Goal: Task Accomplishment & Management: Manage account settings

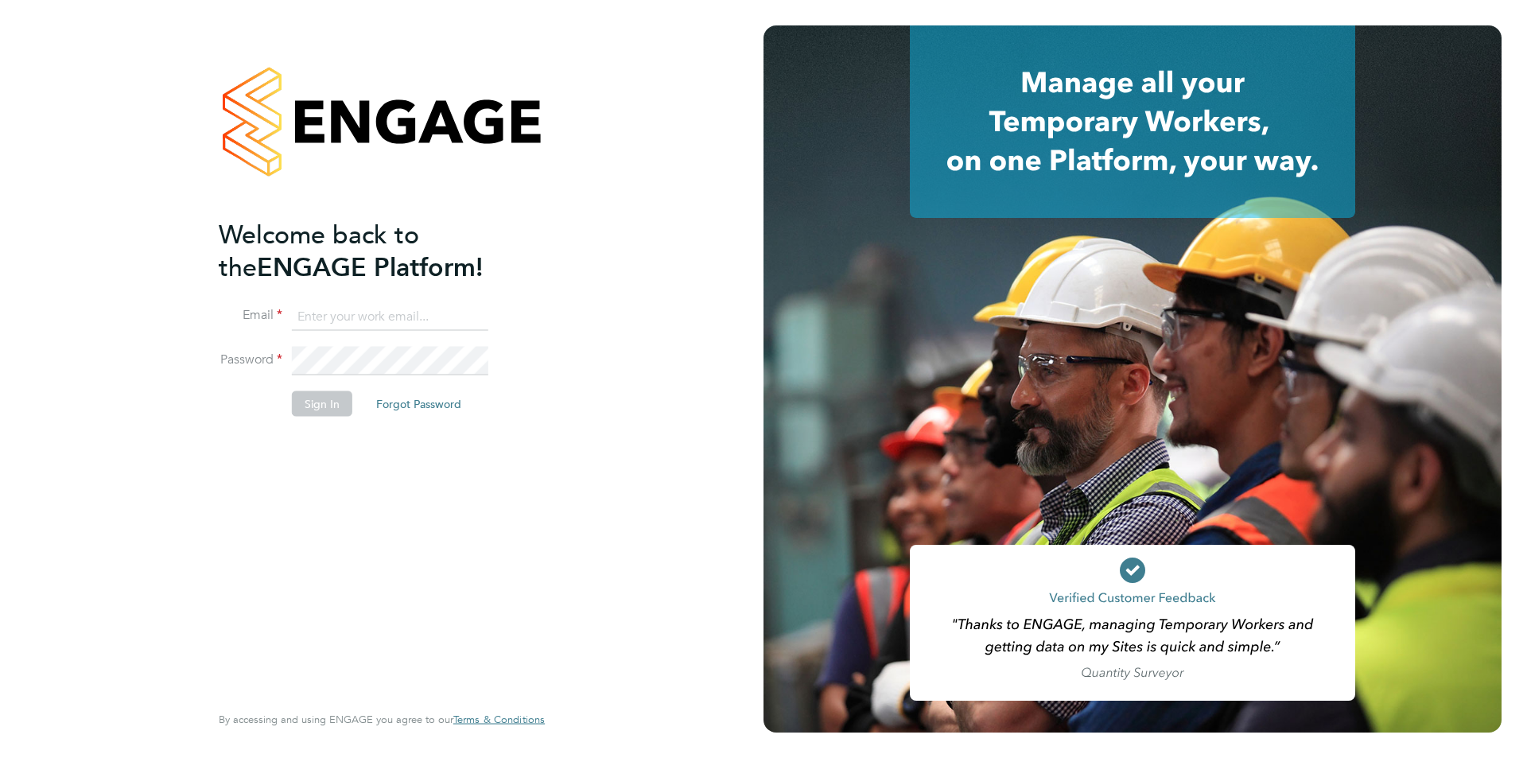
type input "carol.commin@ncclondon.ac.uk"
click at [318, 393] on button "Sign In" at bounding box center [322, 402] width 60 height 25
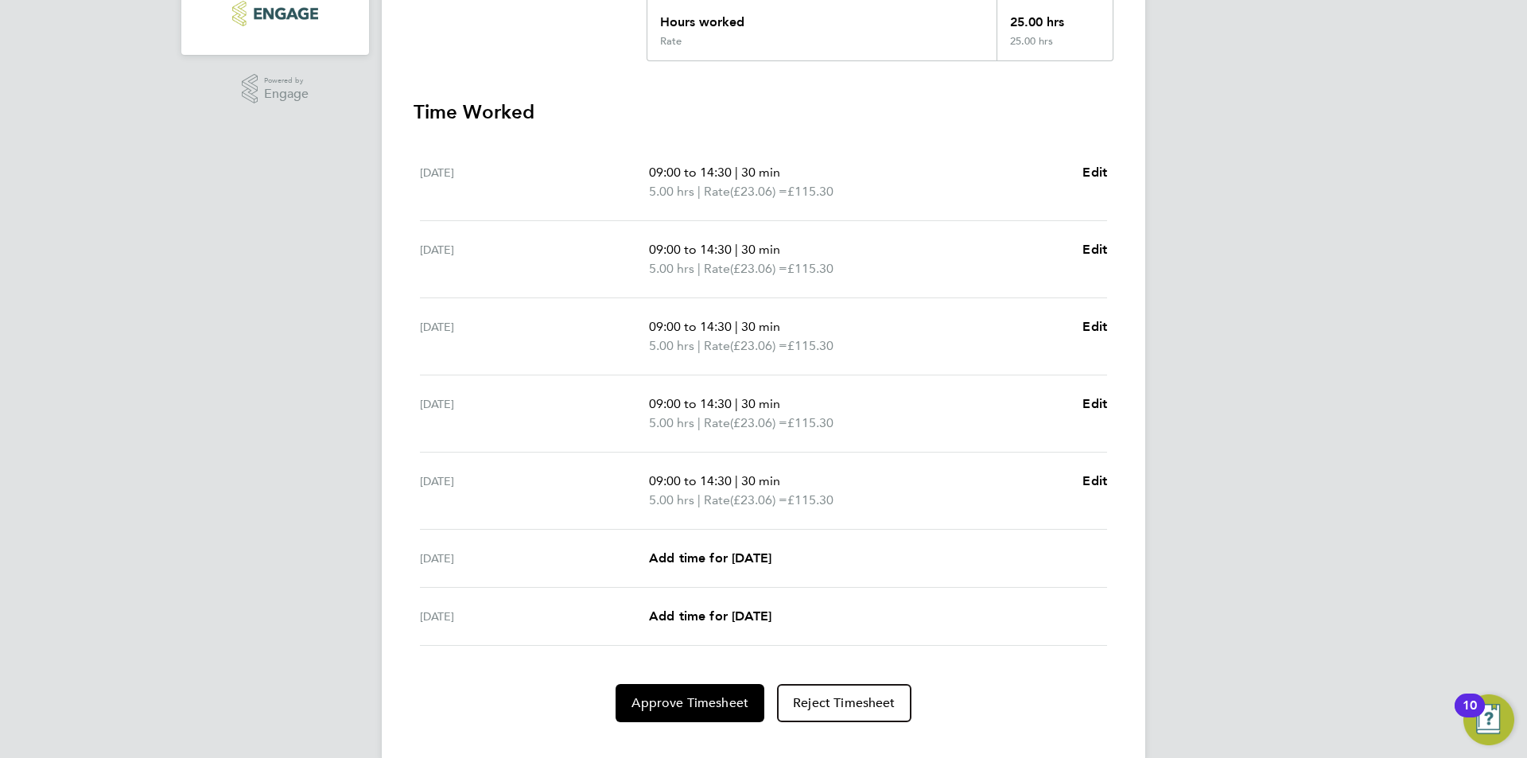
scroll to position [404, 0]
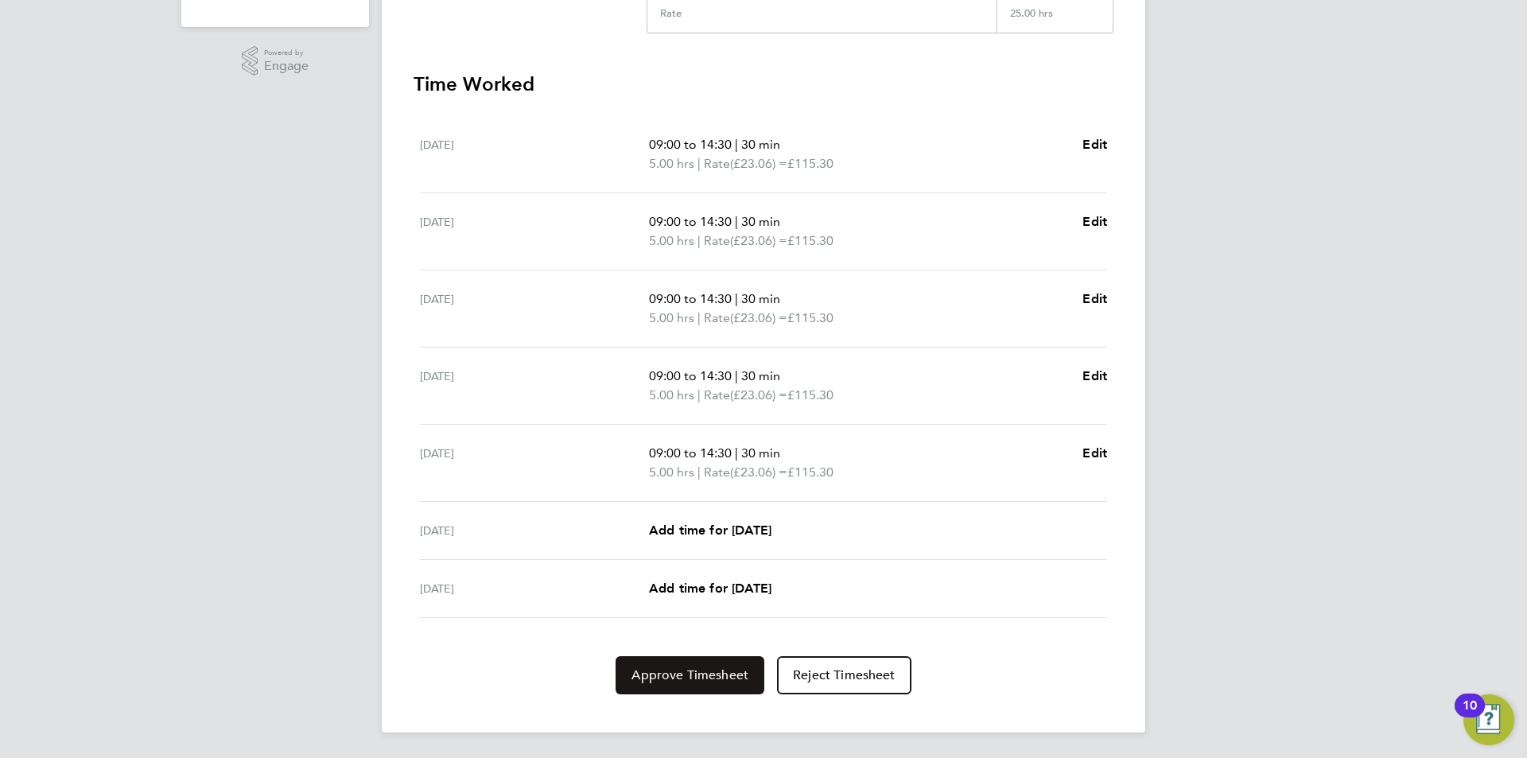
click at [679, 673] on span "Approve Timesheet" at bounding box center [689, 675] width 117 height 16
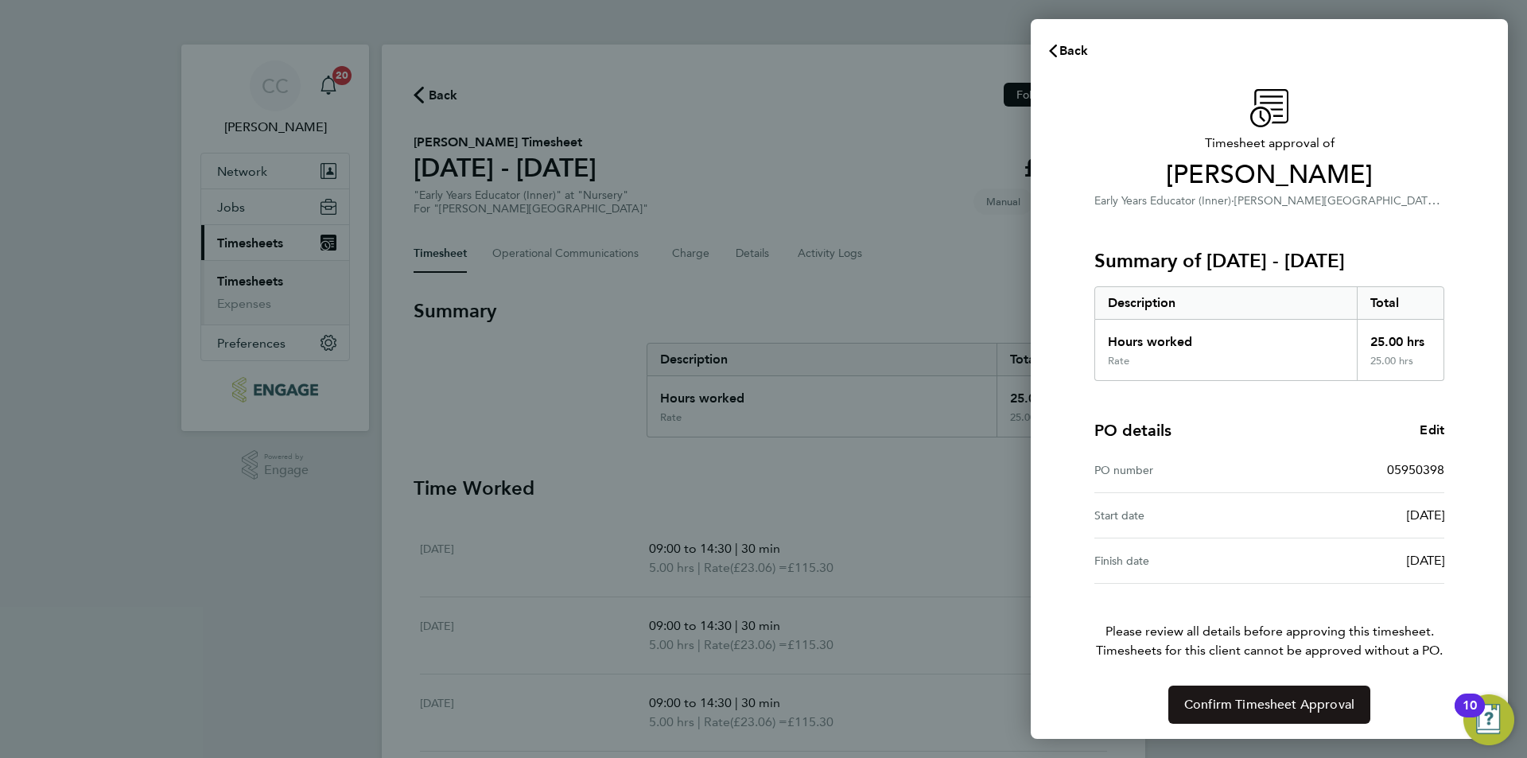
click at [1200, 711] on span "Confirm Timesheet Approval" at bounding box center [1269, 705] width 170 height 16
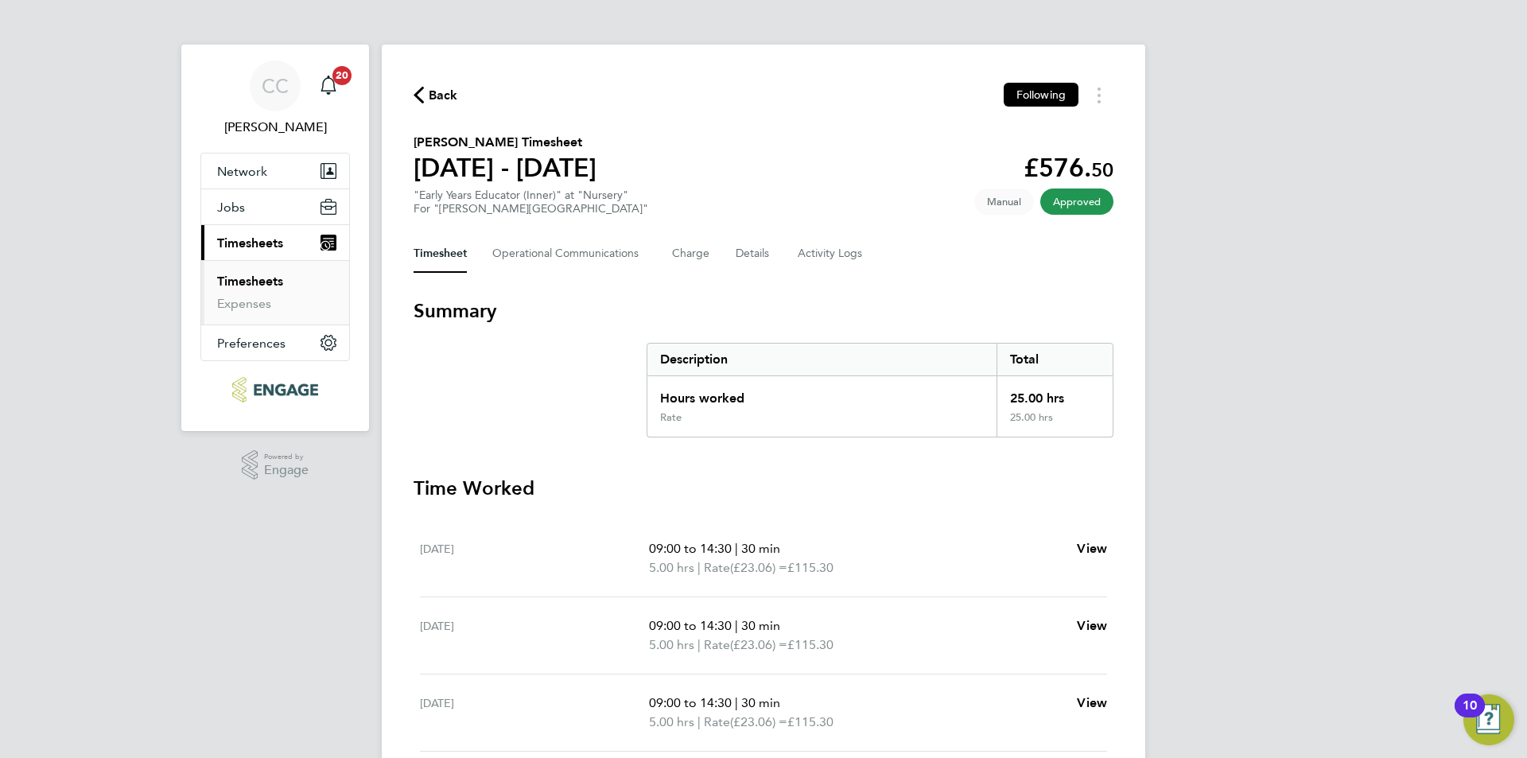
click at [442, 91] on span "Back" at bounding box center [443, 95] width 29 height 19
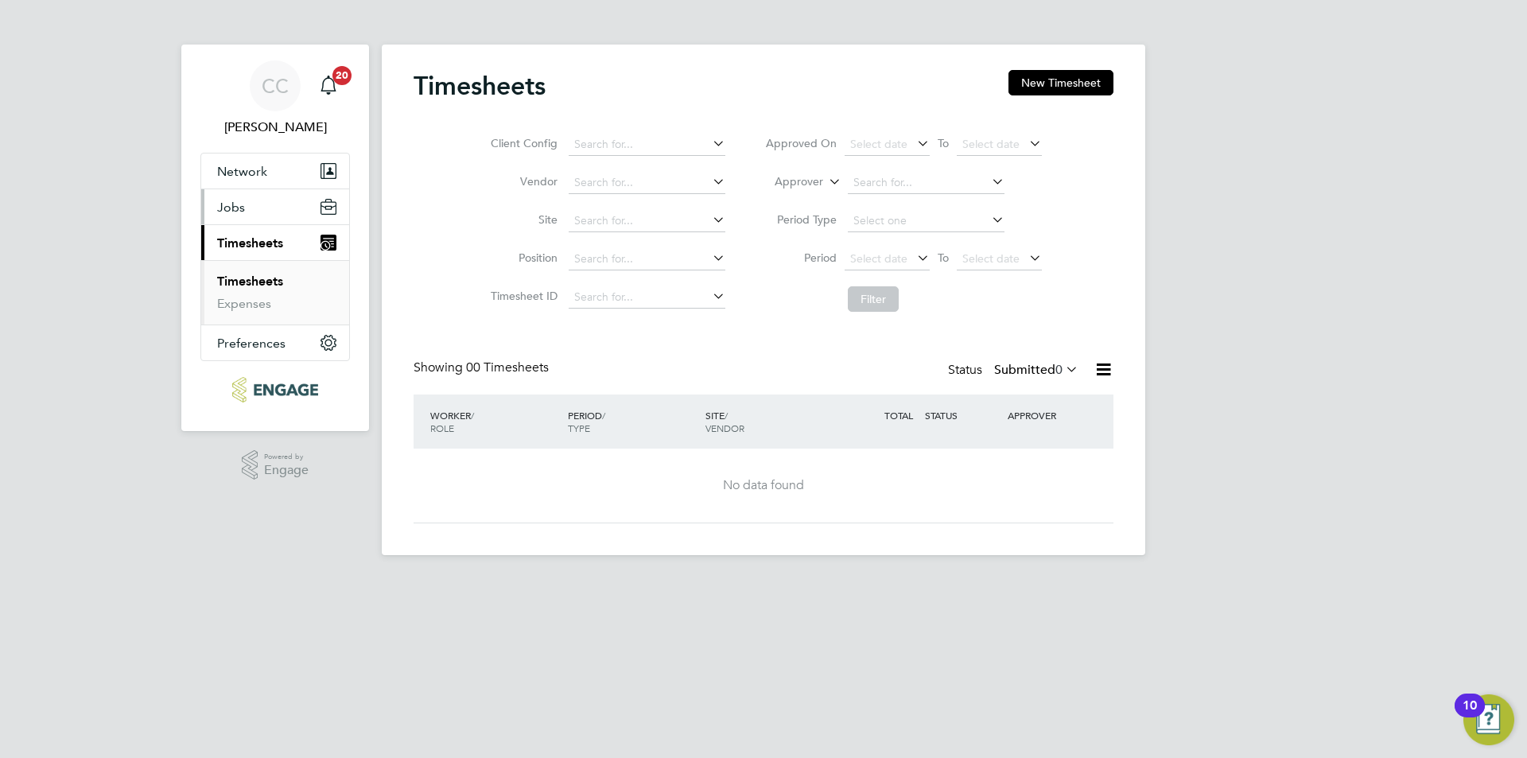
click at [231, 208] on span "Jobs" at bounding box center [231, 207] width 28 height 15
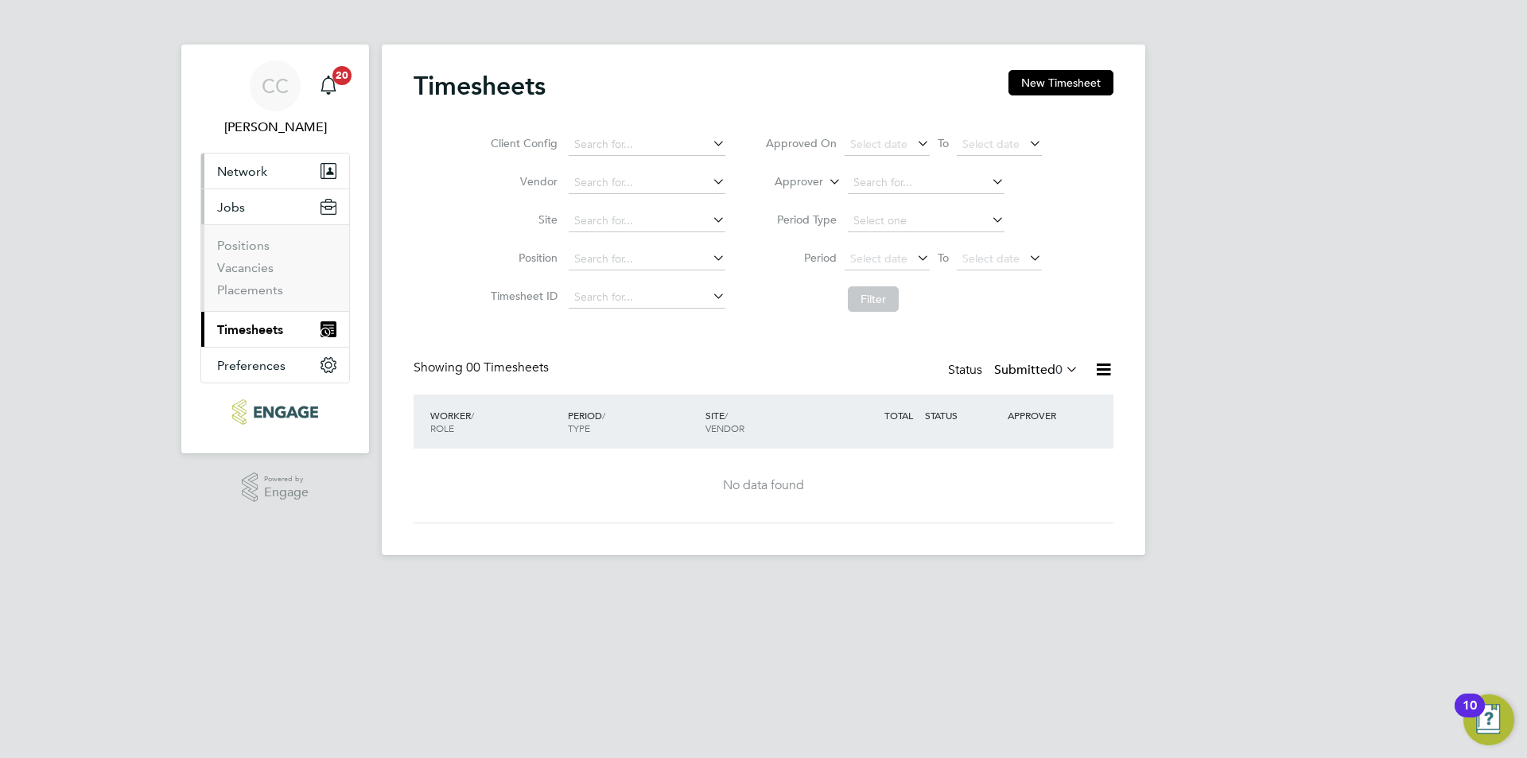
click at [228, 178] on span "Network" at bounding box center [242, 171] width 50 height 15
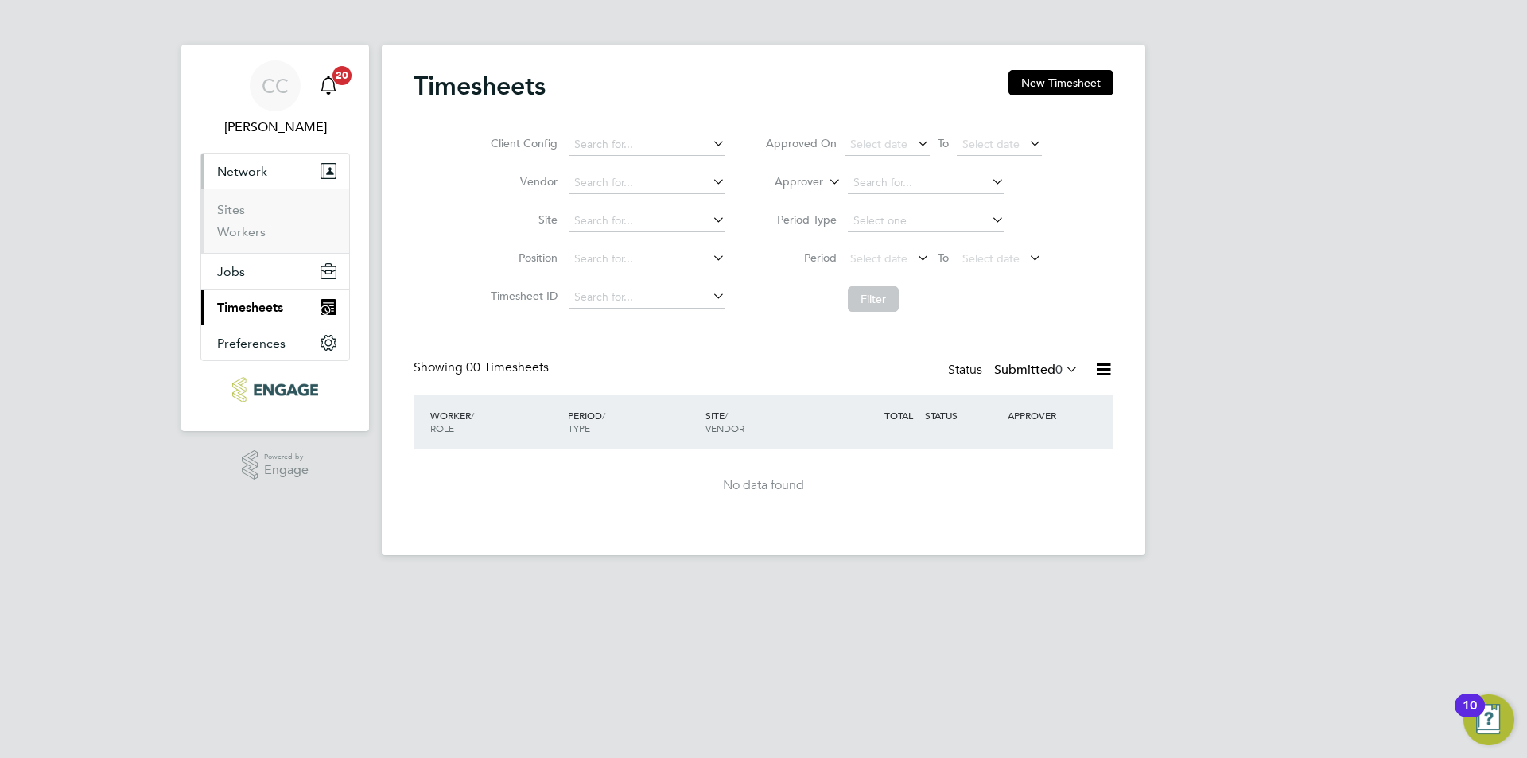
click at [332, 87] on icon "Main navigation" at bounding box center [328, 85] width 19 height 19
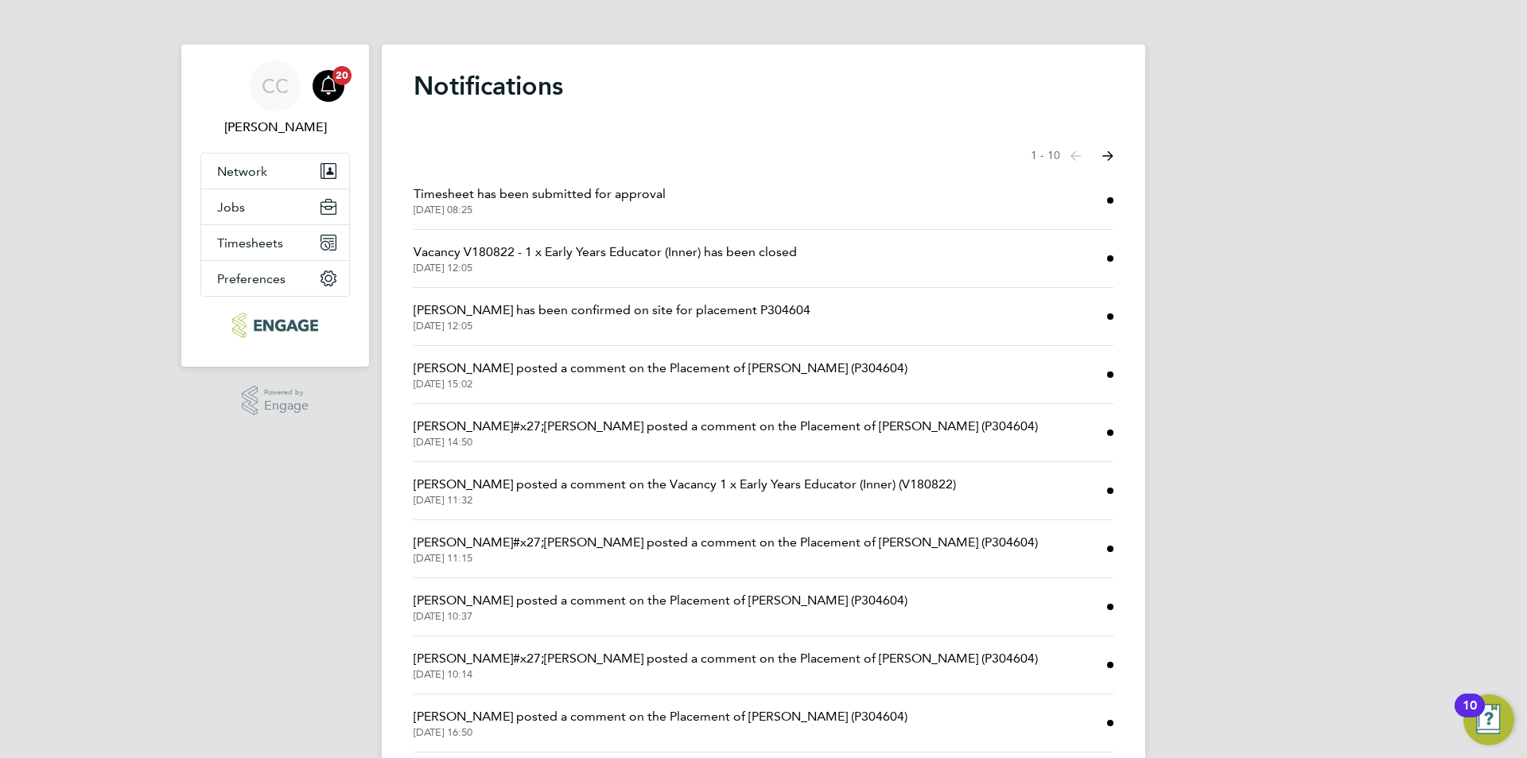
click at [571, 378] on span "[DATE] 15:02" at bounding box center [660, 384] width 494 height 13
